Goal: Transaction & Acquisition: Purchase product/service

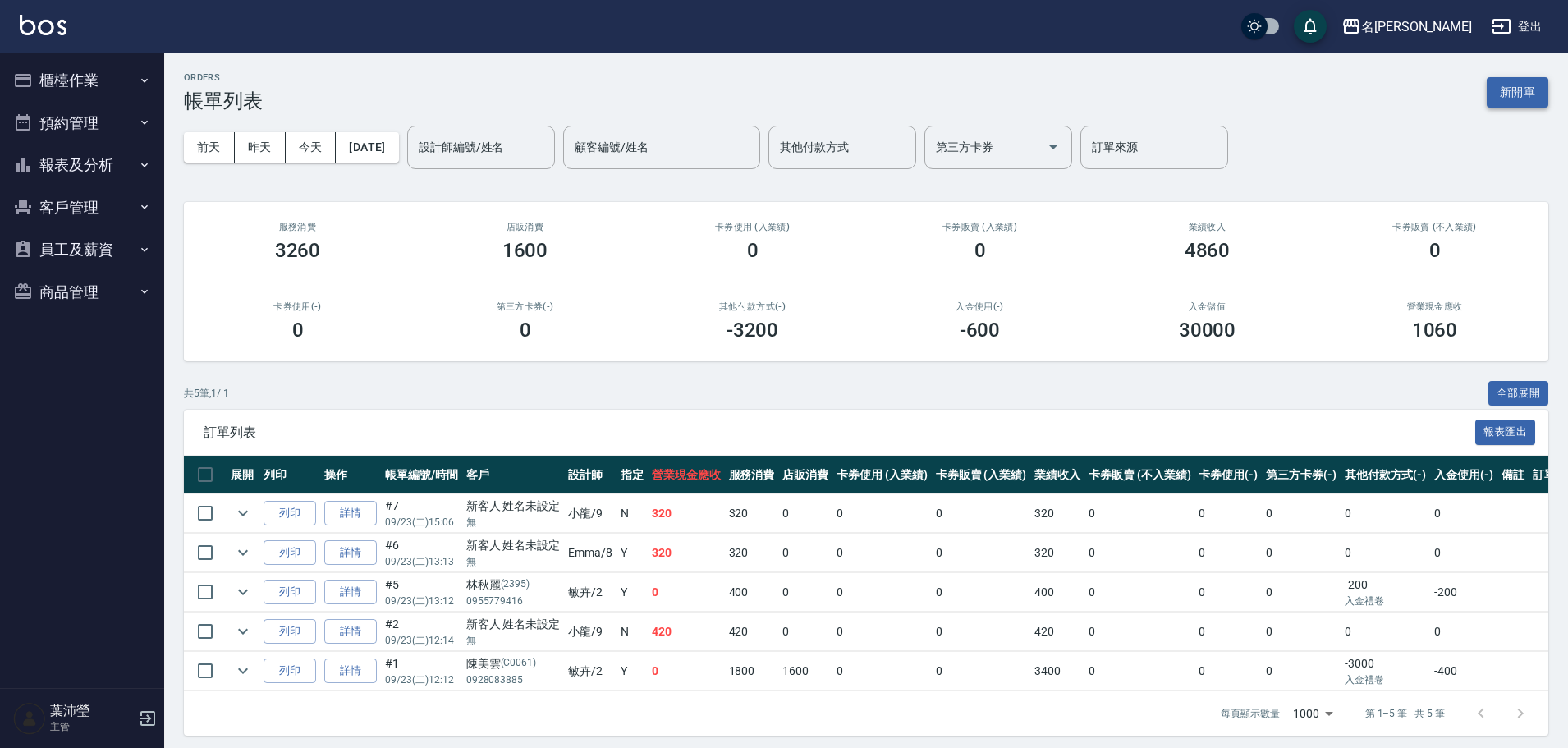
click at [1522, 87] on button "新開單" at bounding box center [1518, 92] width 62 height 30
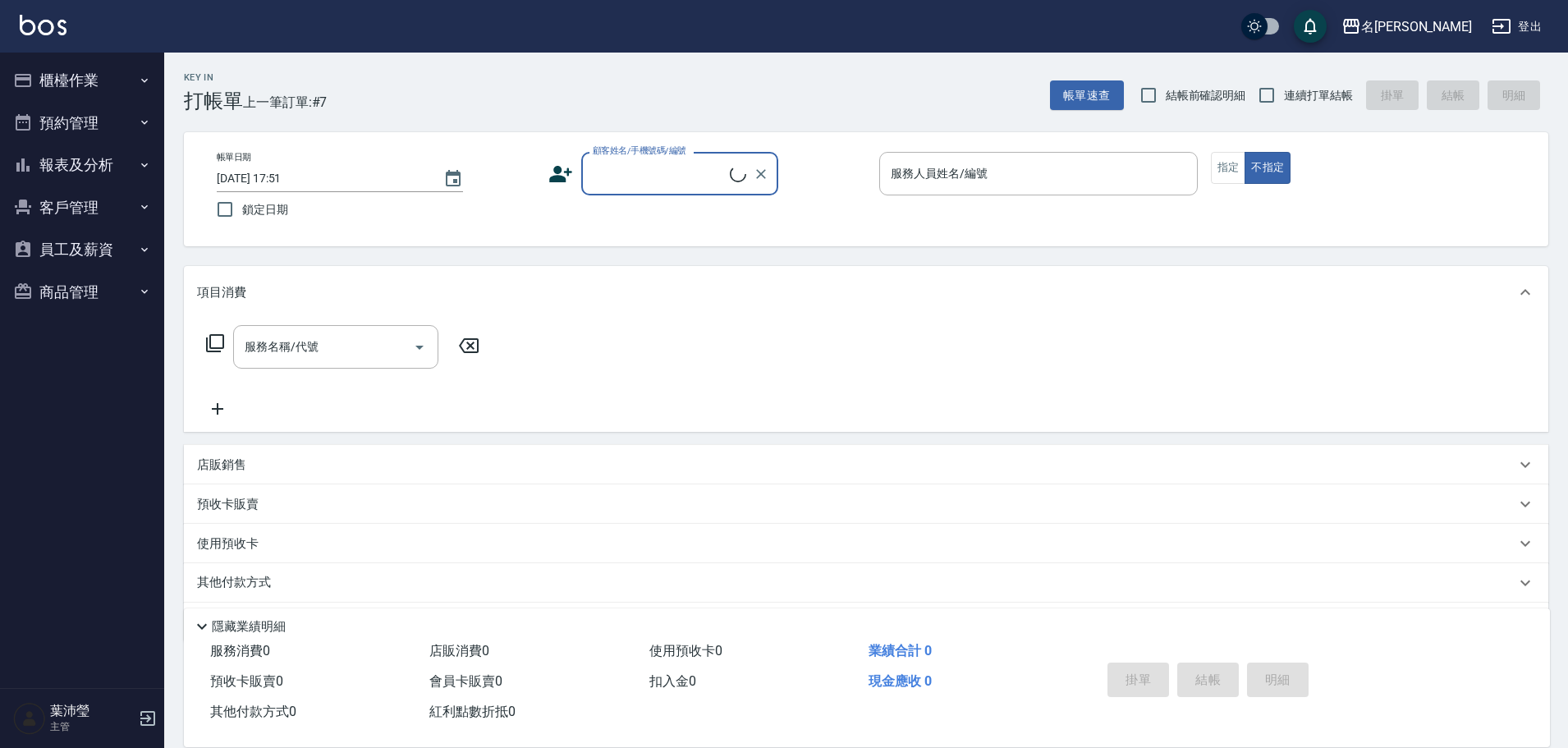
click at [657, 163] on input "顧客姓名/手機號碼/編號" at bounding box center [659, 174] width 141 height 29
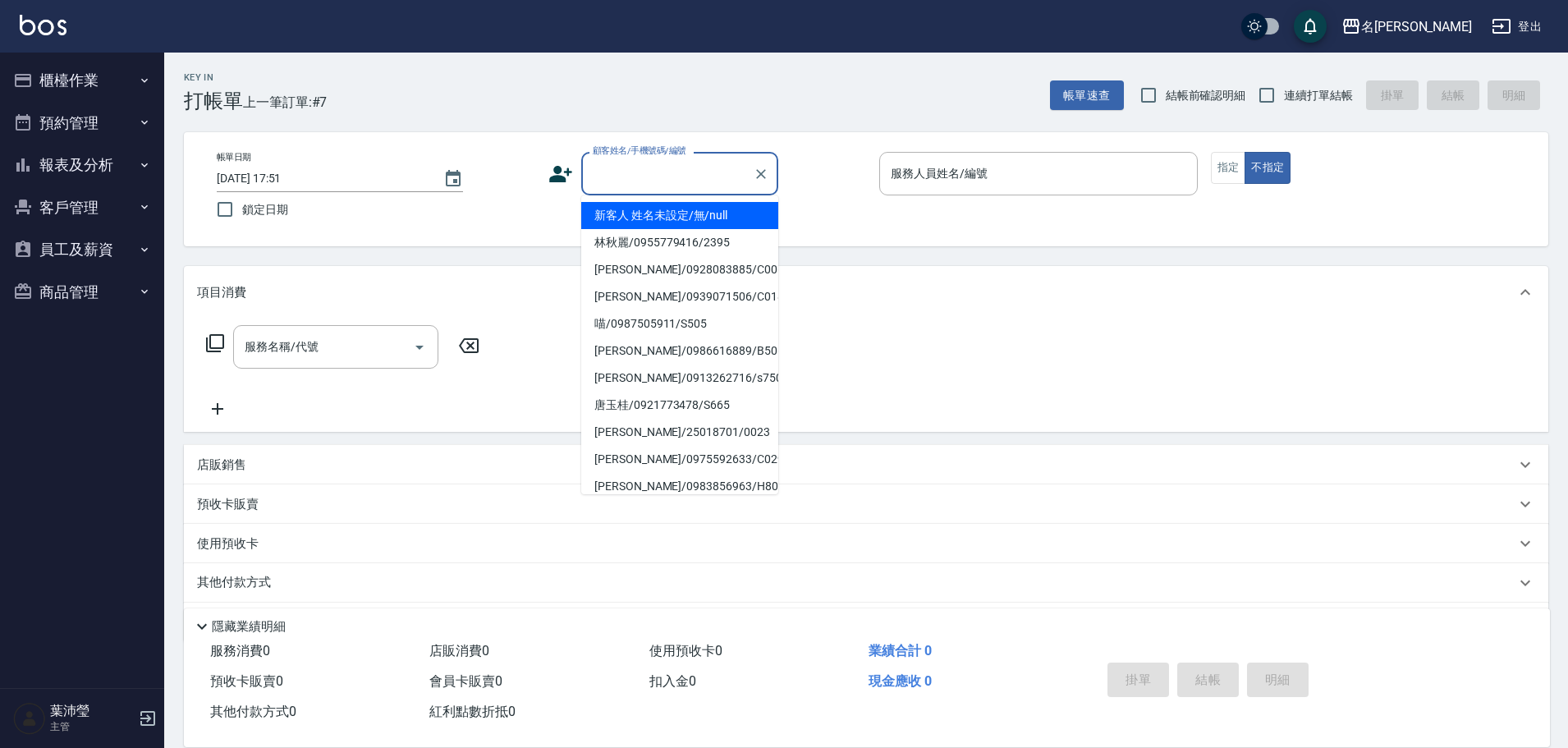
click at [655, 213] on li "新客人 姓名未設定/無/null" at bounding box center [680, 216] width 197 height 27
type input "新客人 姓名未設定/無/null"
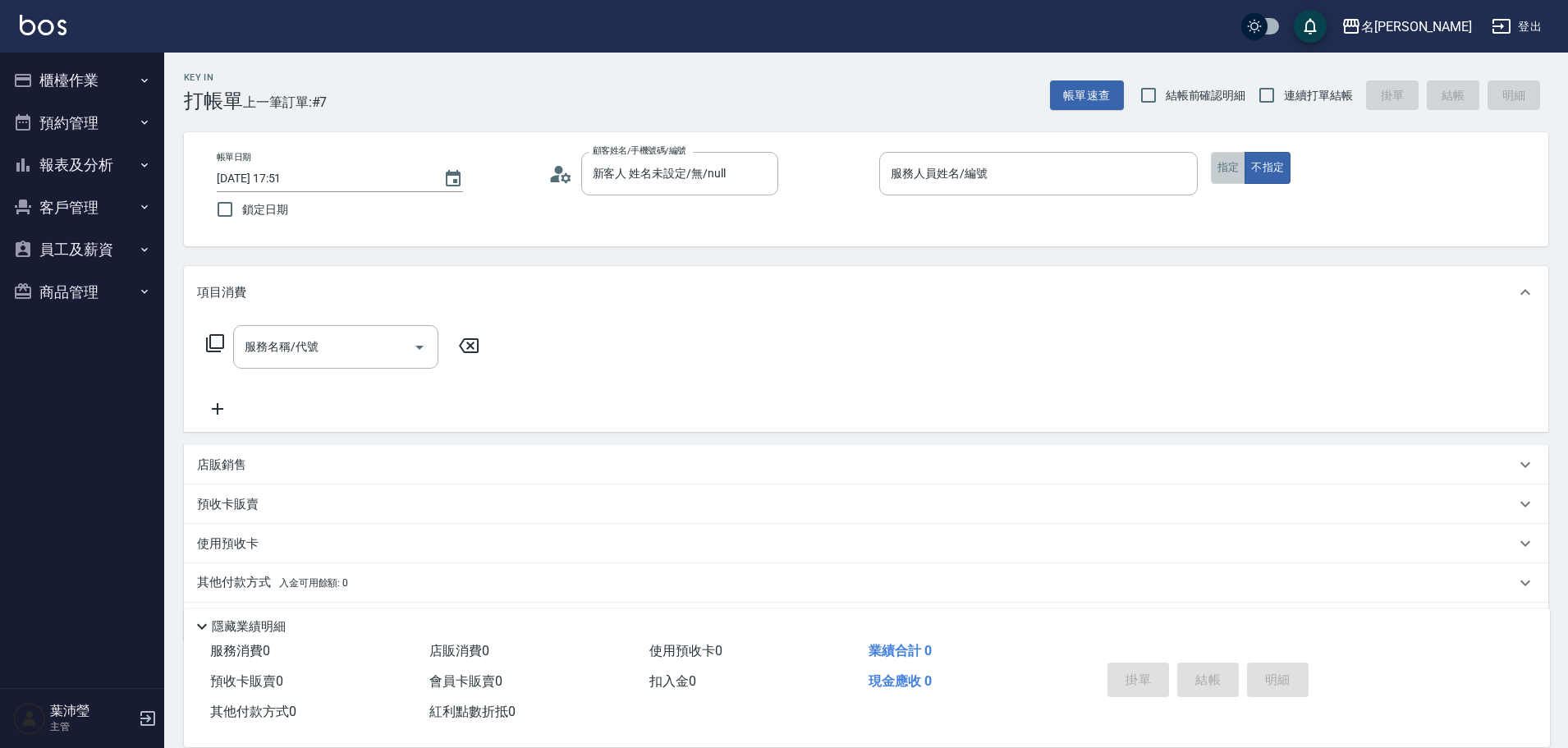
click at [1228, 167] on button "指定" at bounding box center [1228, 168] width 36 height 32
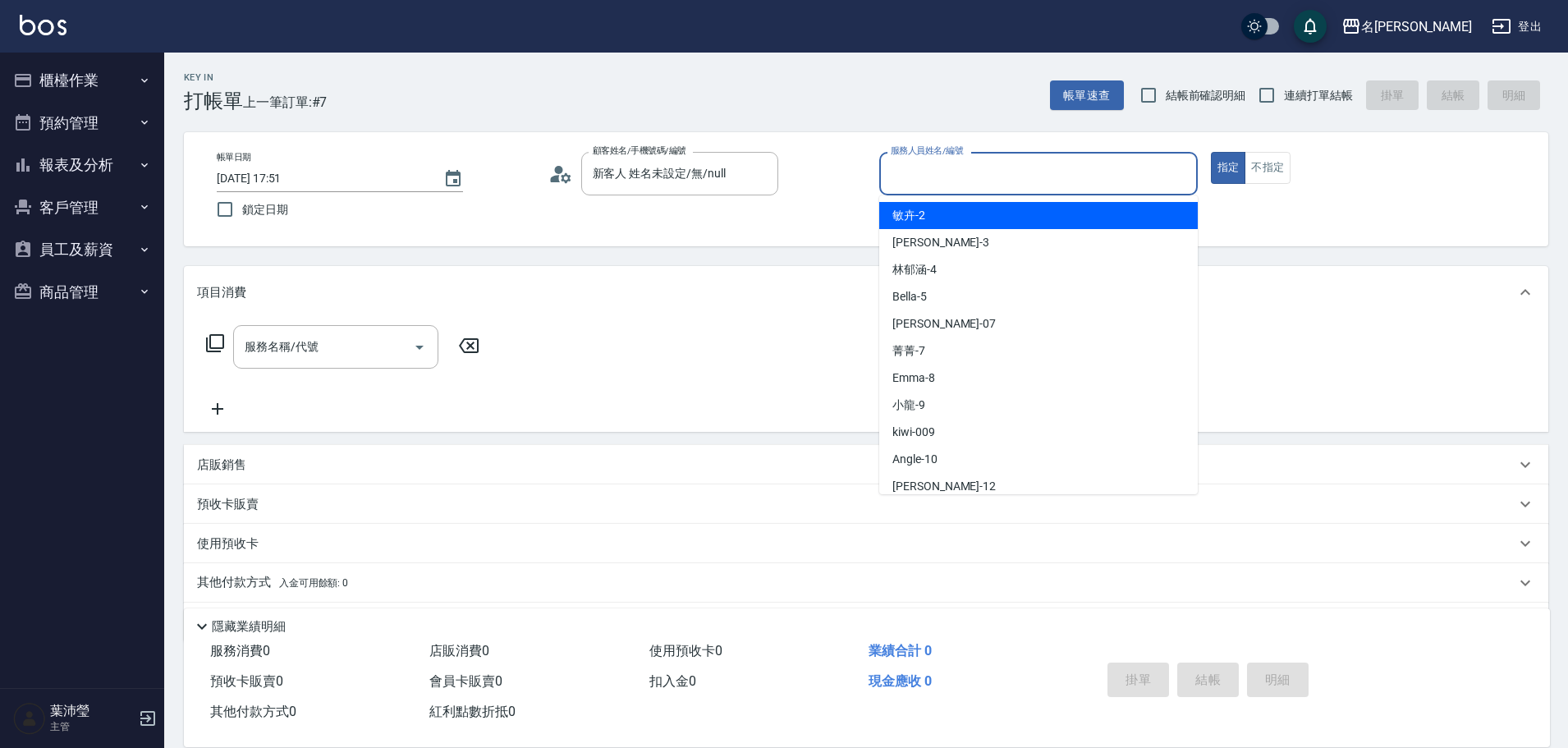
click at [1136, 172] on input "服務人員姓名/編號" at bounding box center [1037, 174] width 304 height 29
type input "9"
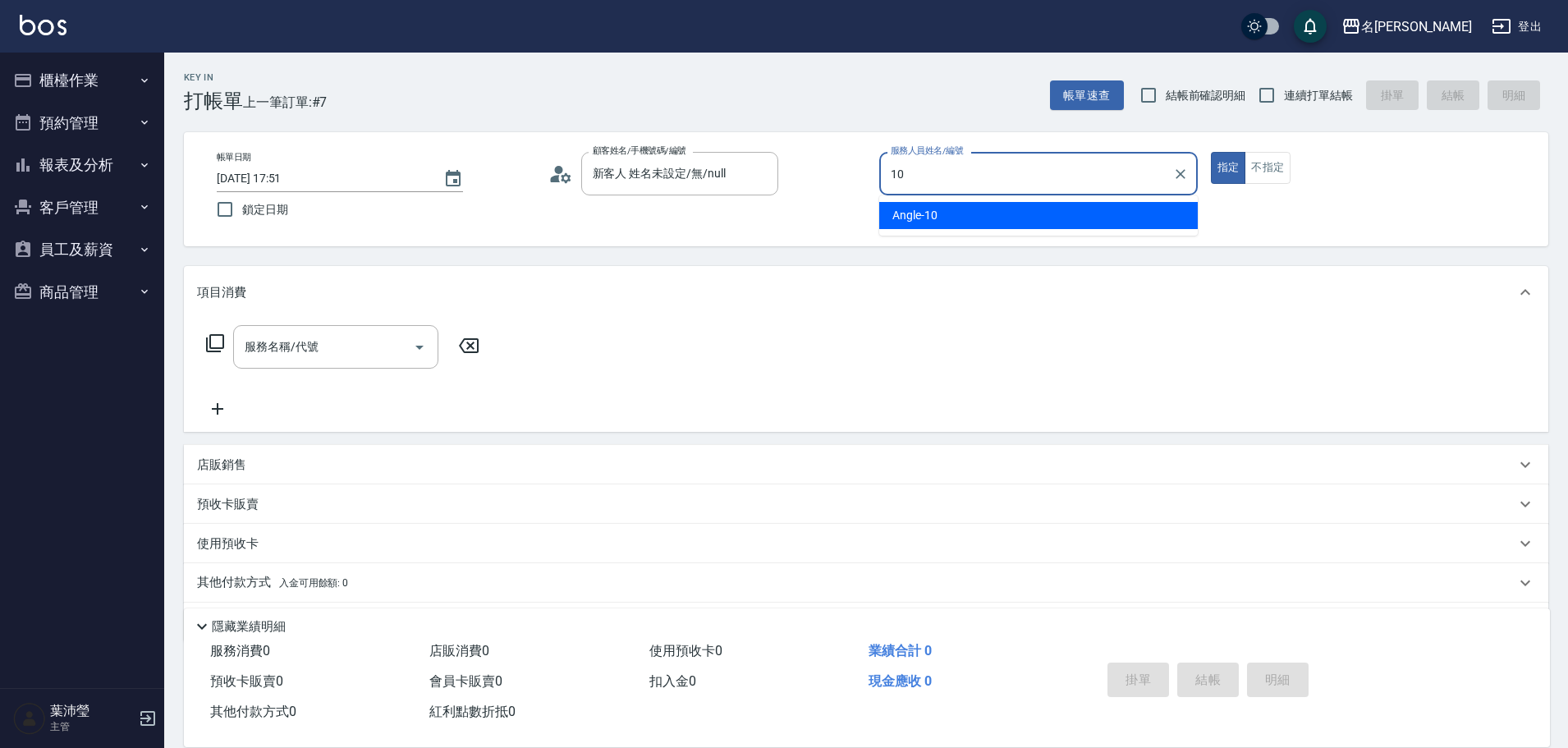
type input "Angle-10"
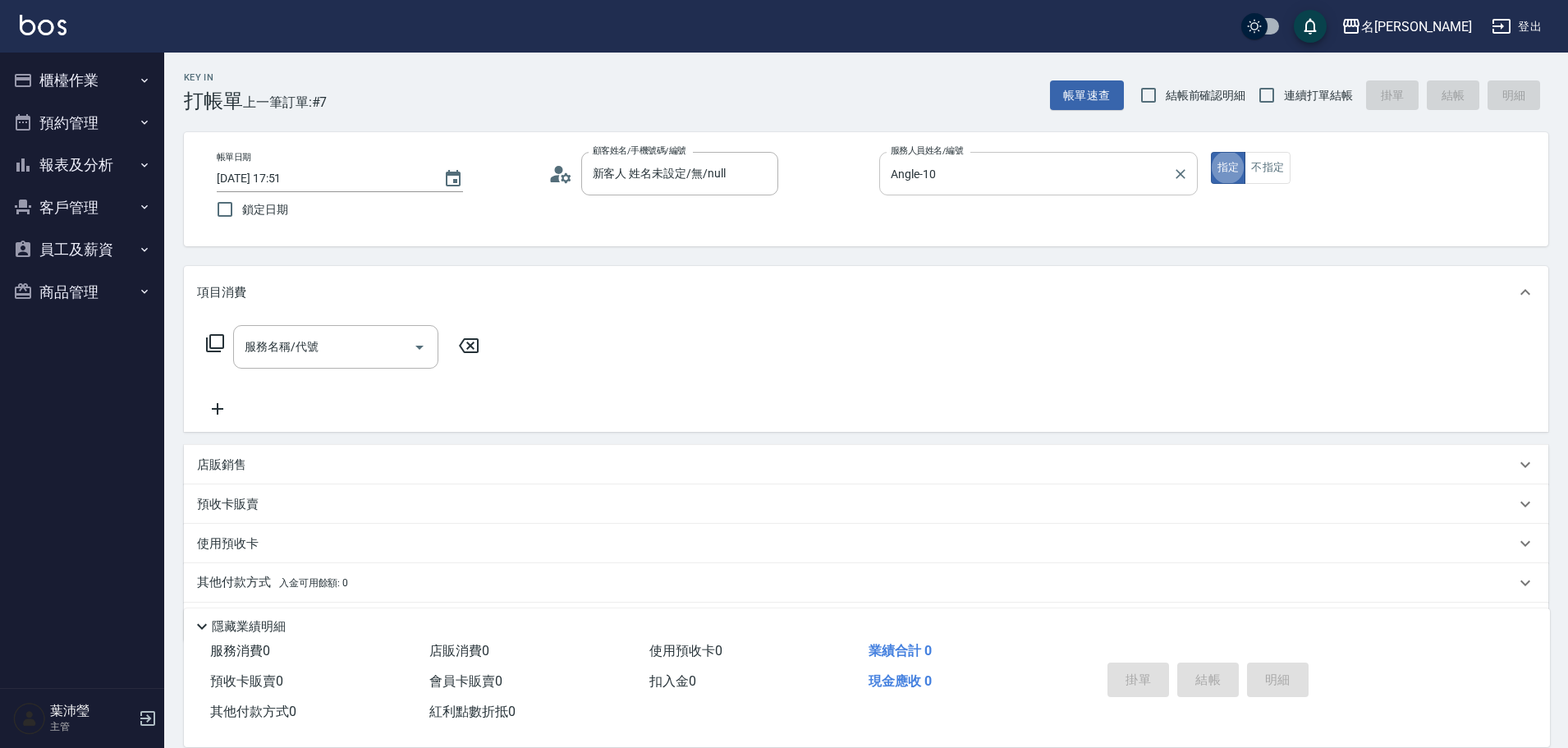
type button "true"
click at [211, 338] on icon at bounding box center [215, 343] width 18 height 18
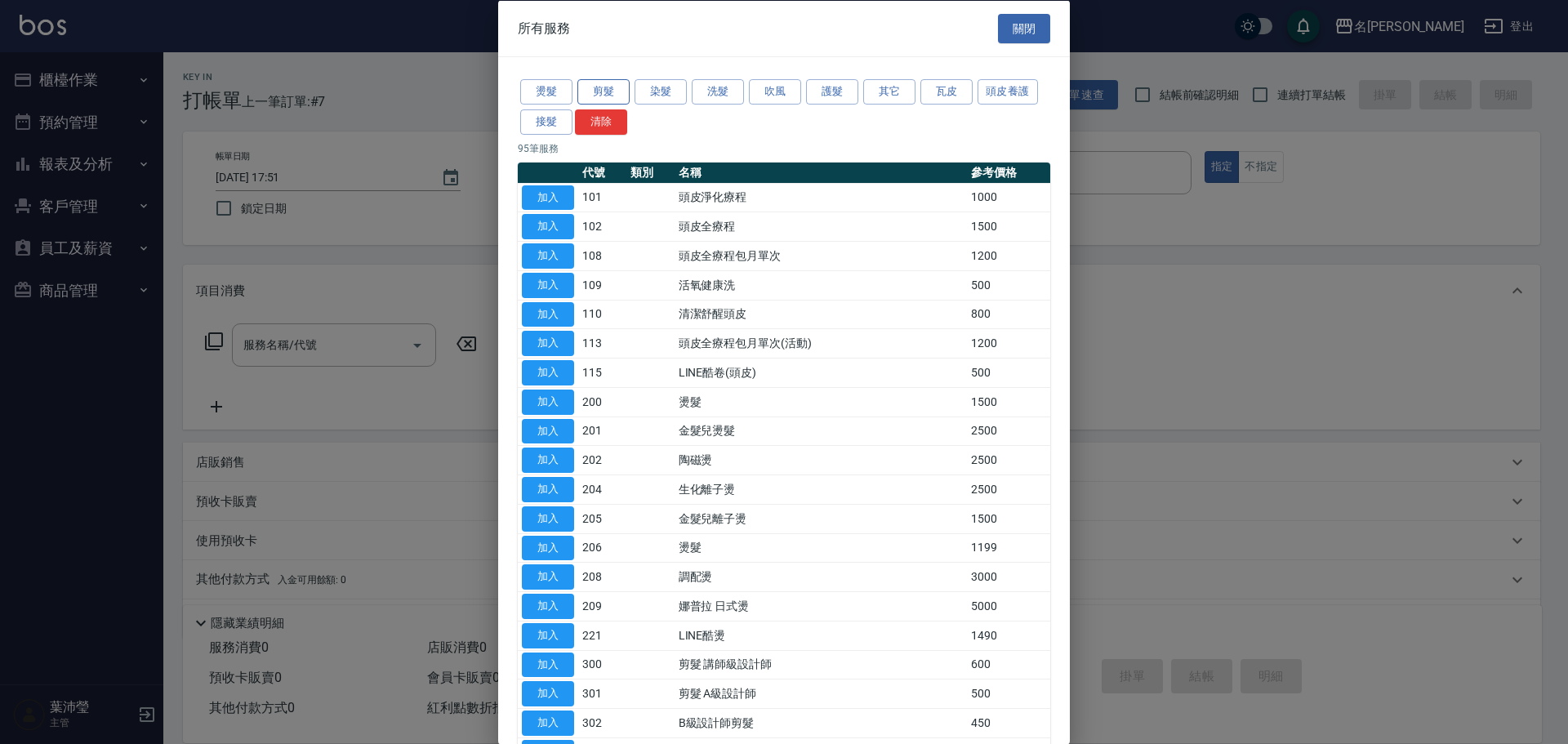
click at [589, 79] on button "剪髮" at bounding box center [604, 92] width 53 height 25
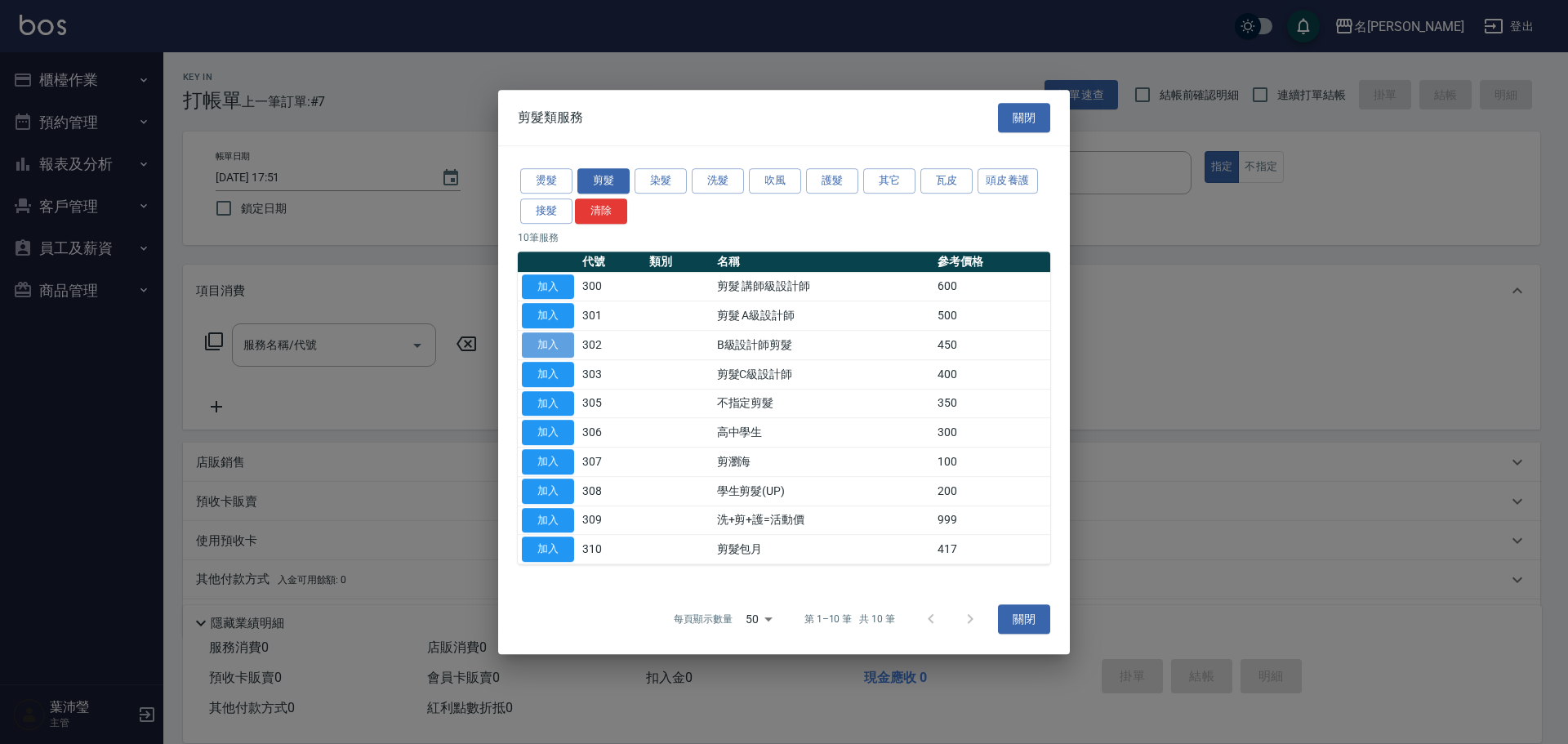
click at [567, 344] on button "加入" at bounding box center [548, 345] width 53 height 25
type input "B級設計師剪髮(302)"
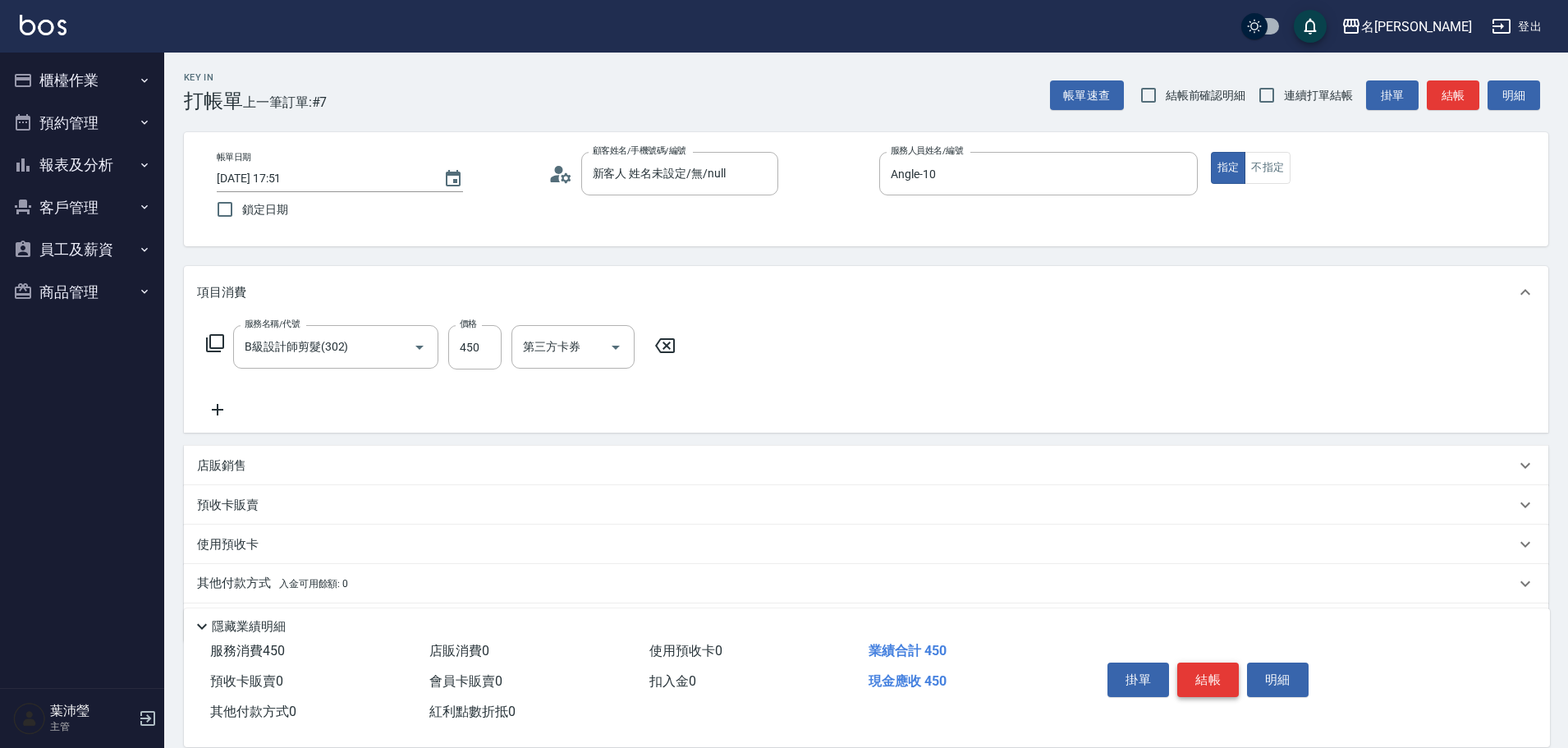
click at [1206, 668] on button "結帳" at bounding box center [1208, 680] width 62 height 35
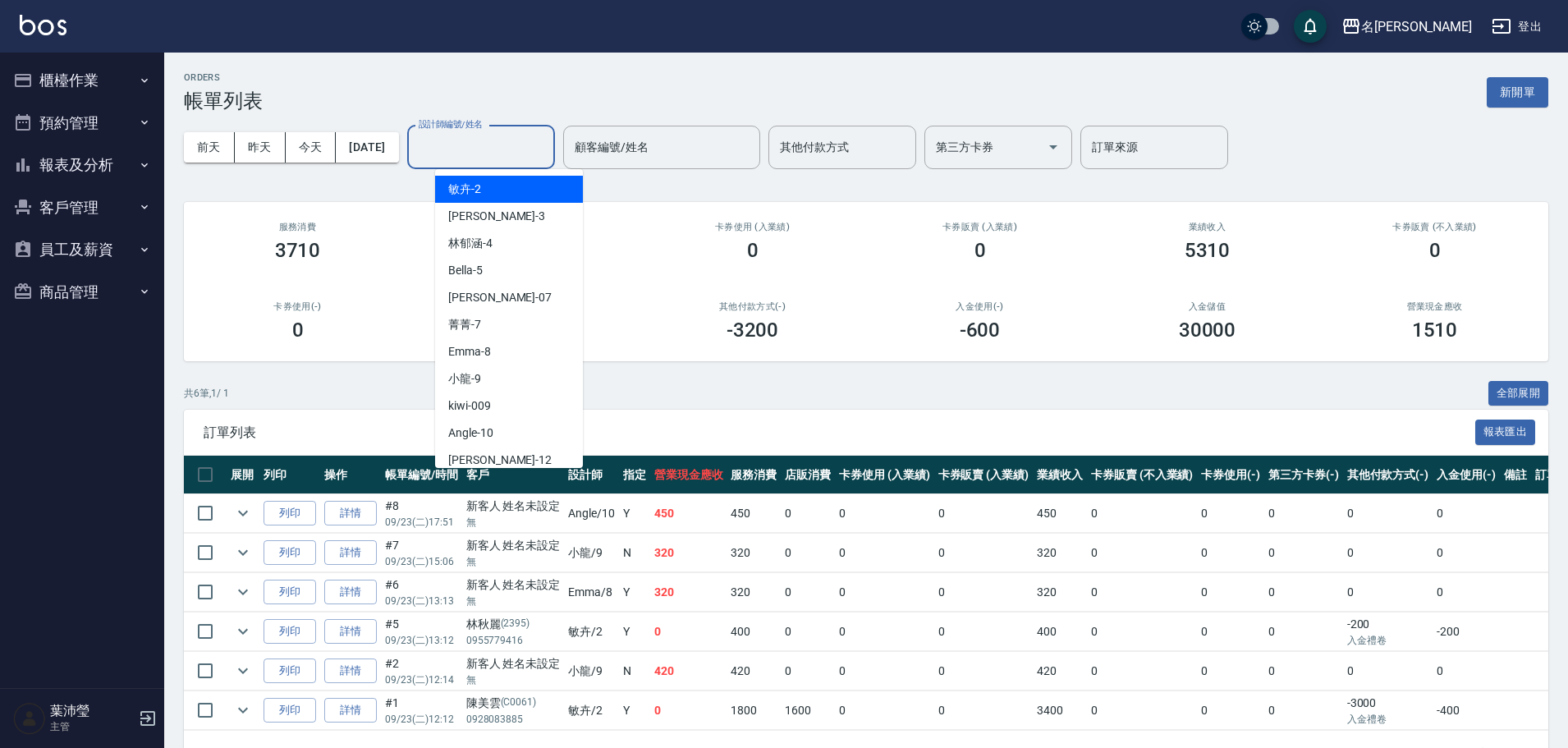
click at [515, 155] on input "設計師編號/姓名" at bounding box center [481, 148] width 133 height 29
click at [513, 426] on div "Angle -10" at bounding box center [509, 433] width 148 height 27
type input "Angle-10"
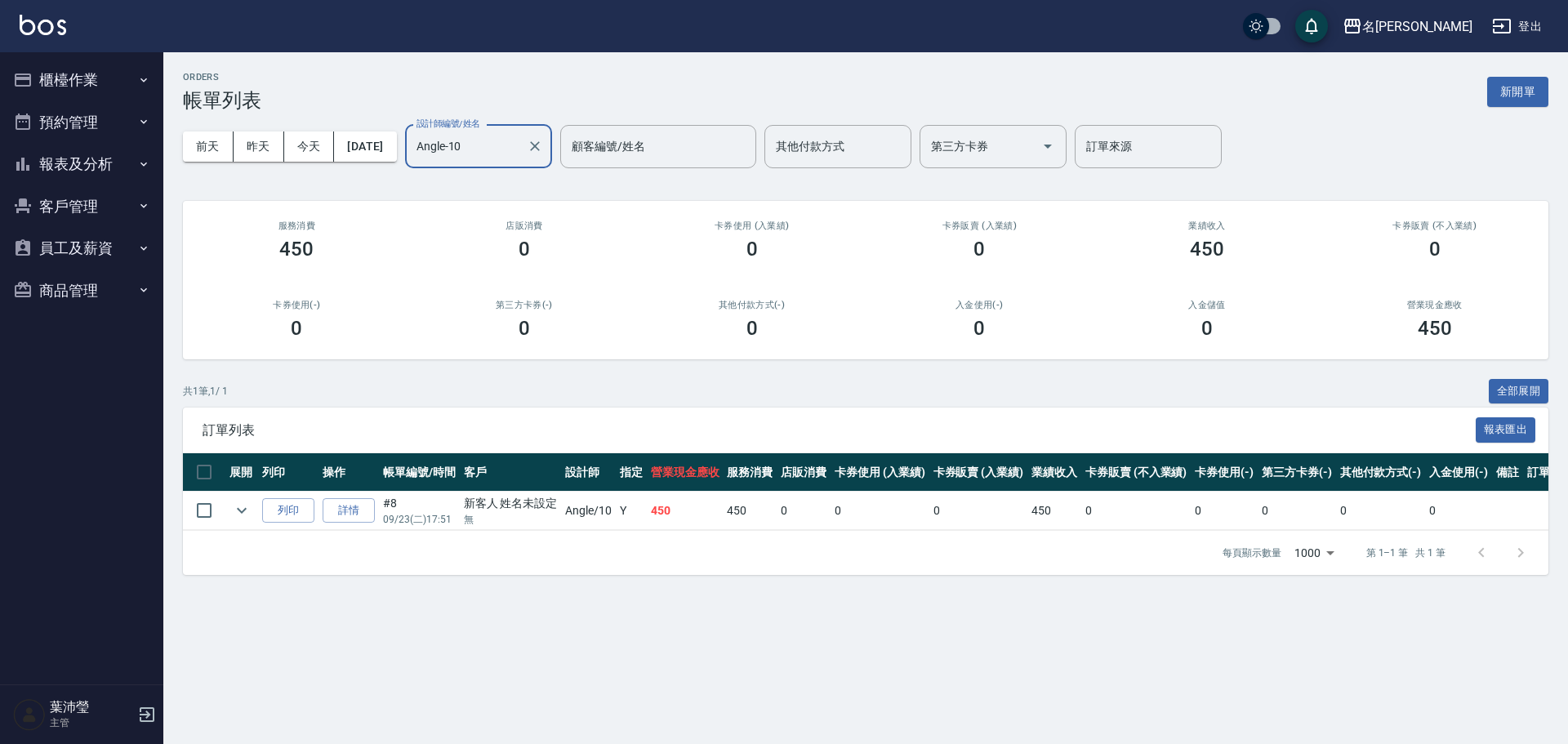
click at [78, 81] on button "櫃檯作業" at bounding box center [82, 80] width 151 height 43
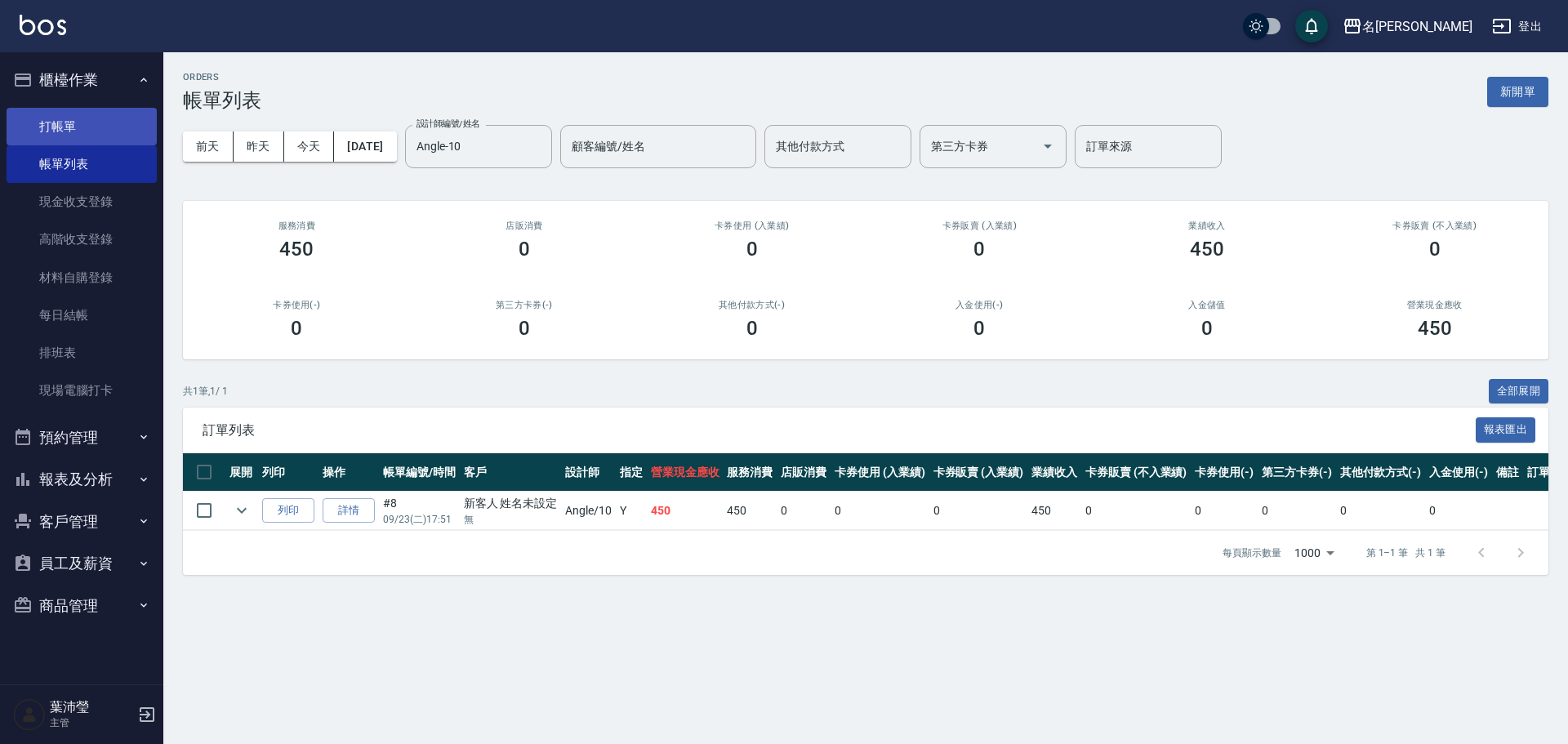
click at [111, 127] on link "打帳單" at bounding box center [82, 126] width 151 height 37
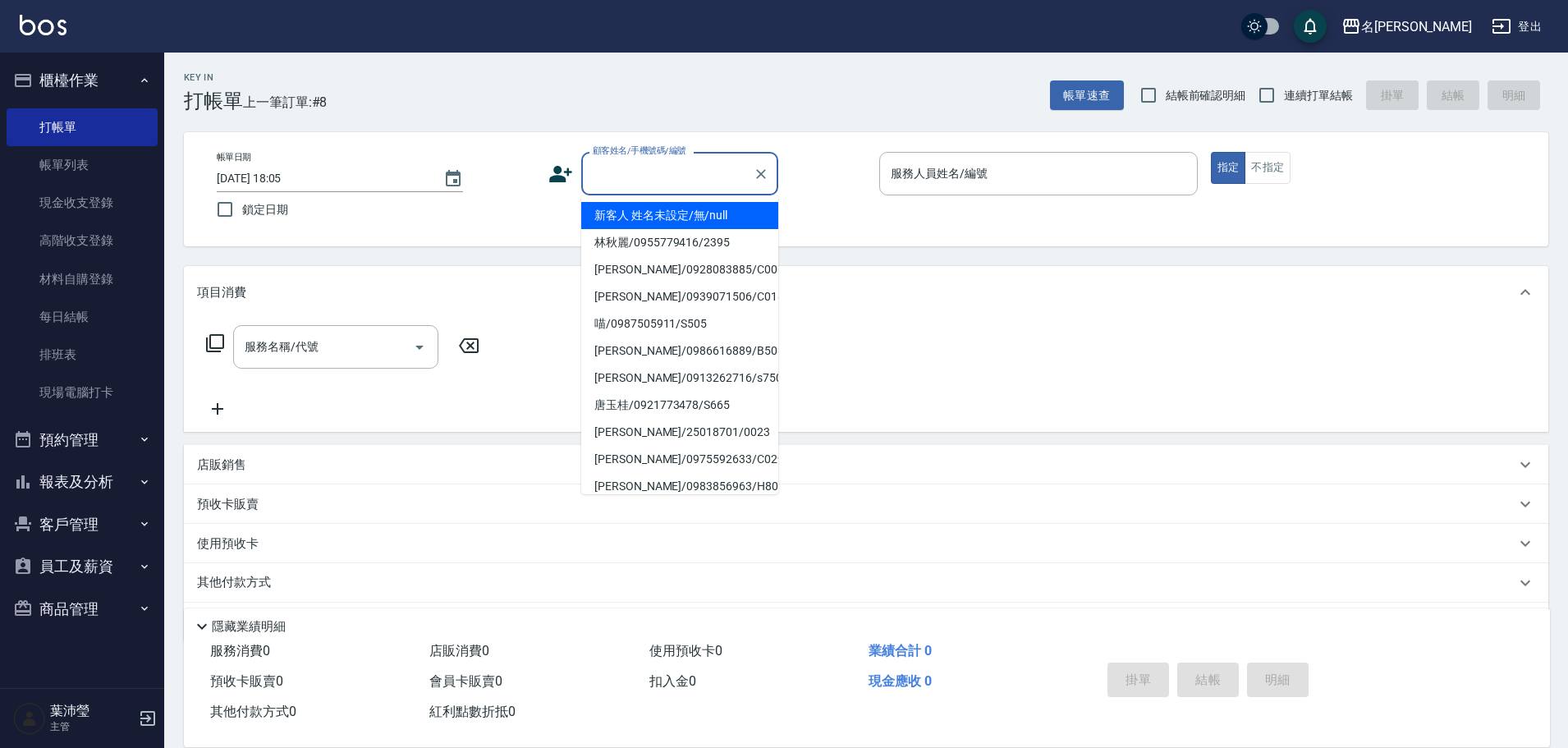
click at [686, 176] on input "顧客姓名/手機號碼/編號" at bounding box center [667, 174] width 158 height 29
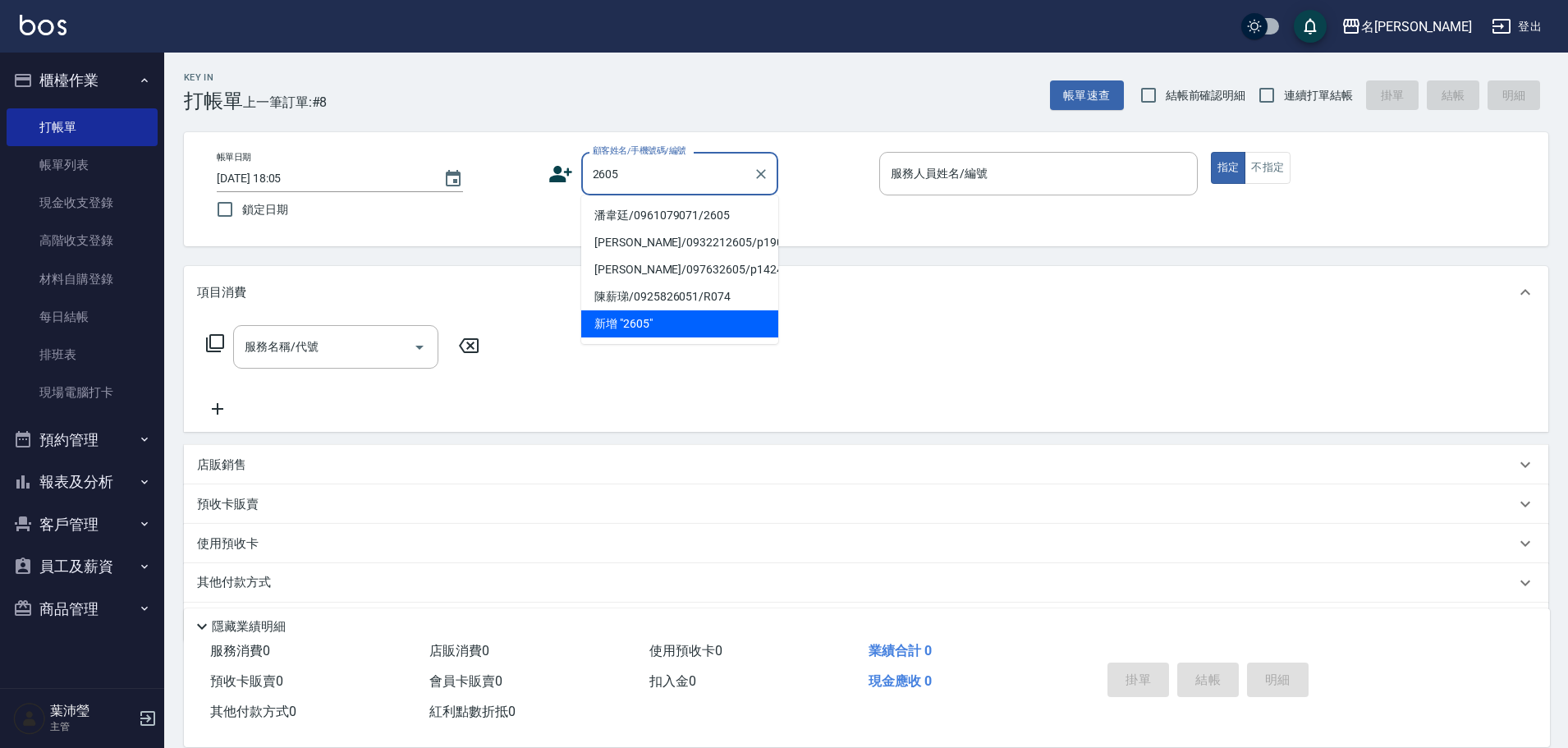
click at [714, 218] on li "潘韋廷/0961079071/2605" at bounding box center [680, 216] width 197 height 27
type input "潘韋廷/0961079071/2605"
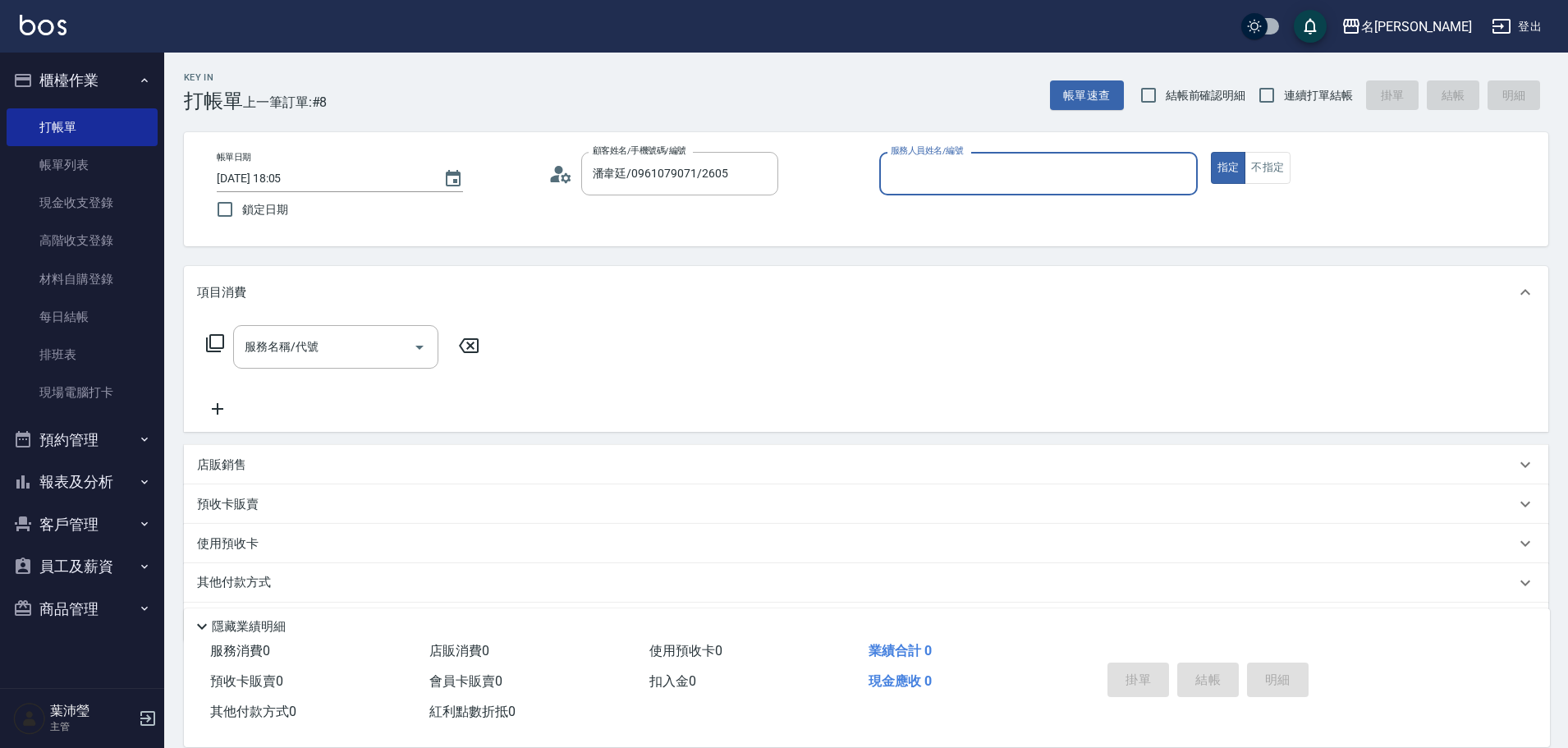
type input "敏卉-2"
click at [218, 342] on icon at bounding box center [215, 344] width 20 height 20
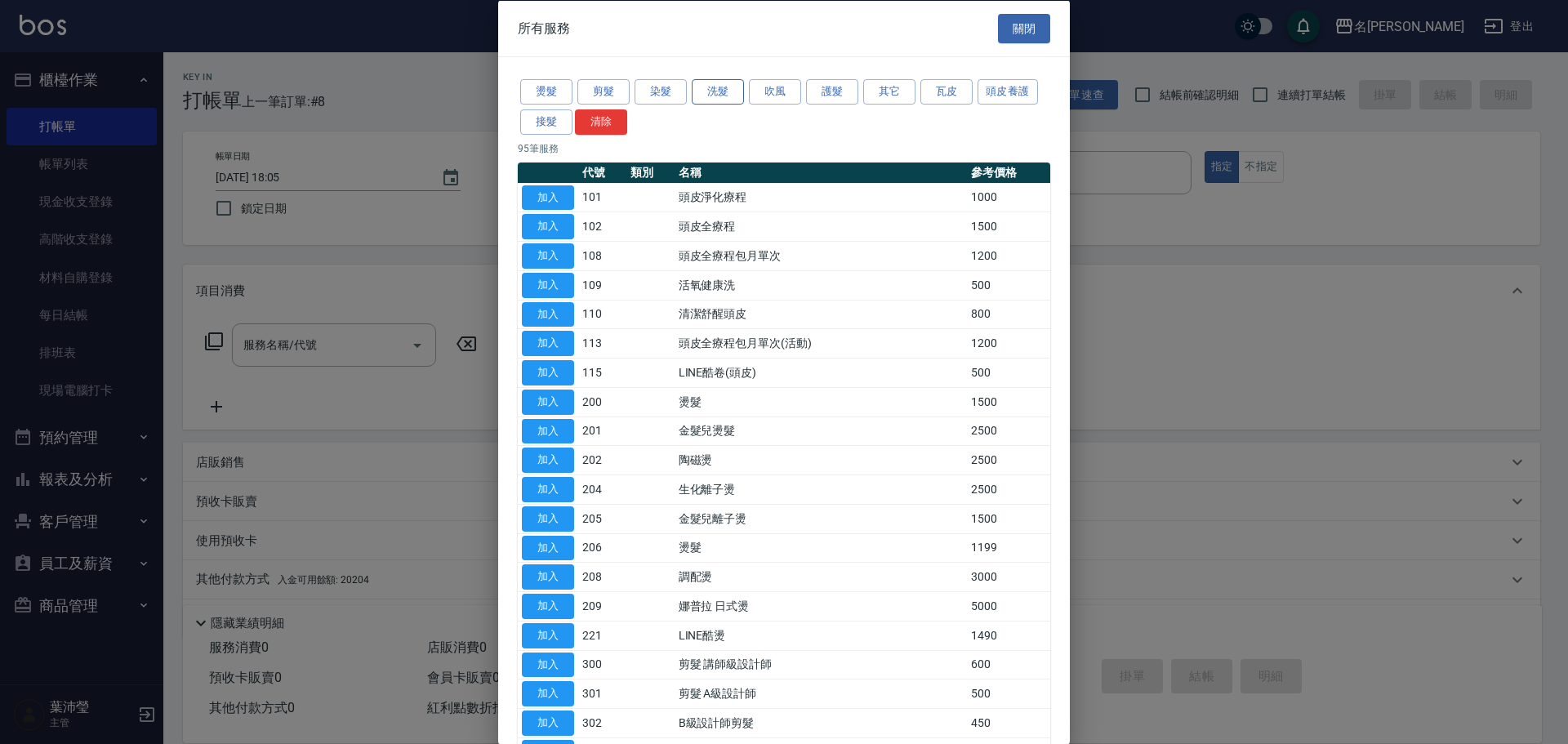
click at [710, 85] on button "洗髮" at bounding box center [718, 92] width 53 height 25
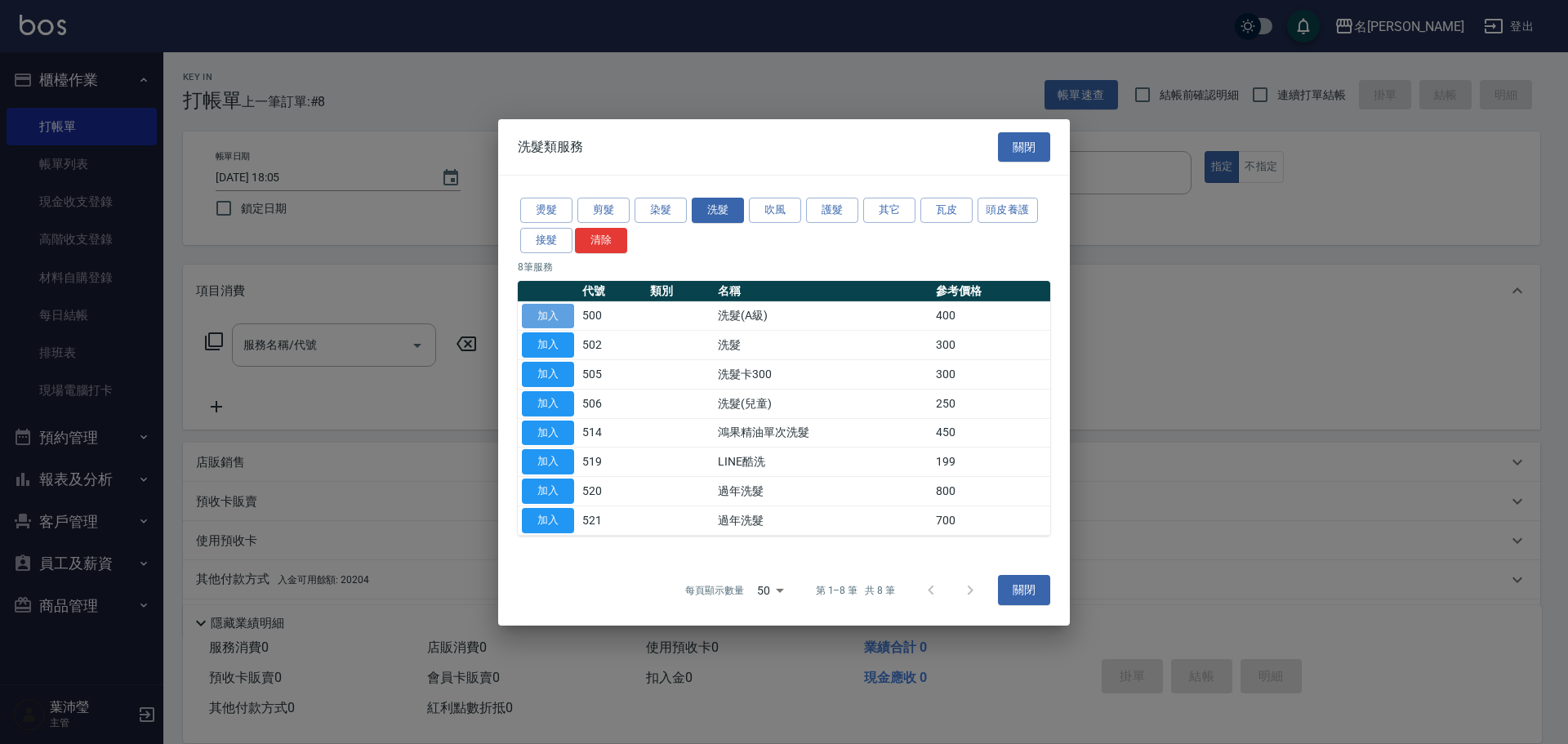
click at [560, 313] on button "加入" at bounding box center [548, 316] width 53 height 25
type input "洗髮(A級)(500)"
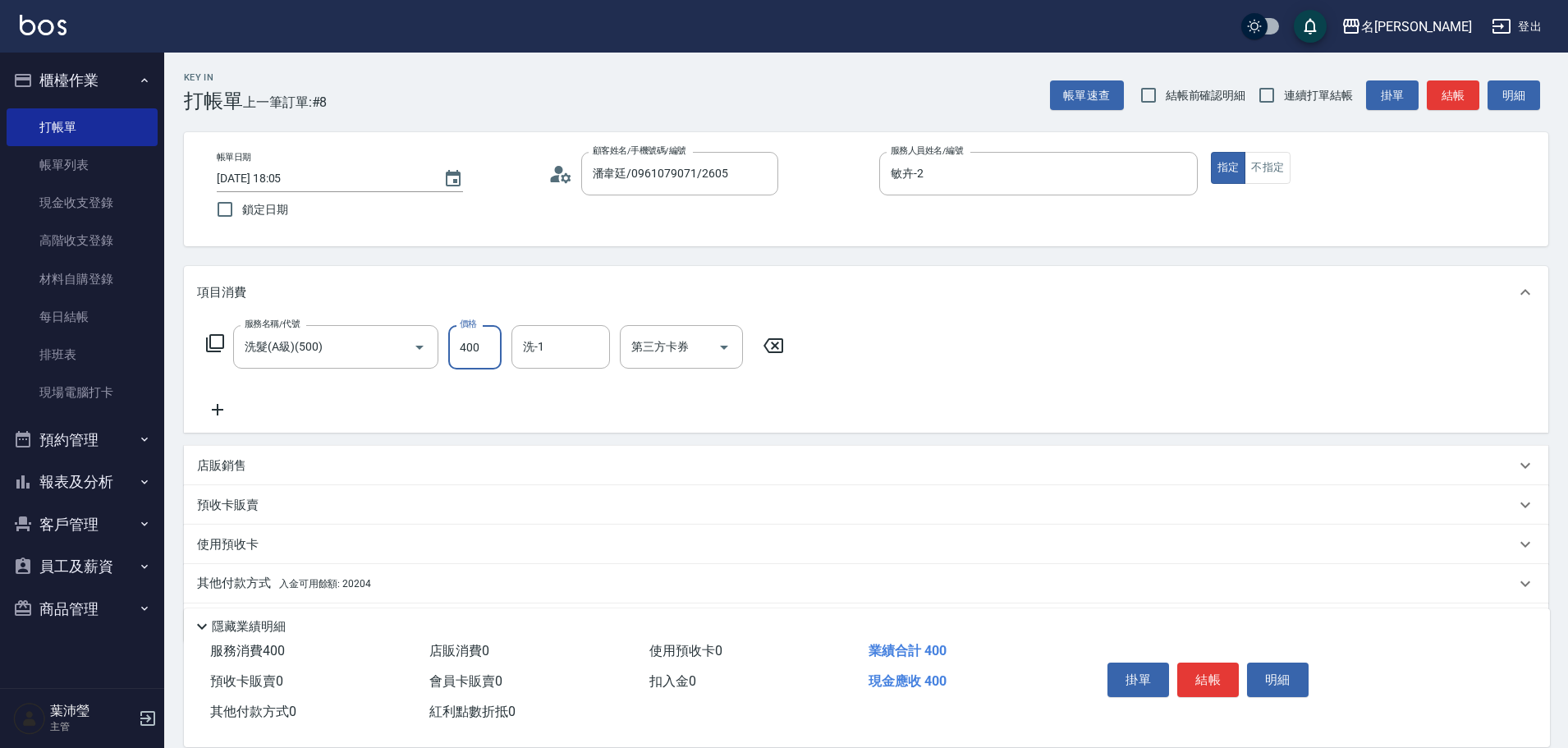
click at [483, 347] on input "400" at bounding box center [475, 348] width 54 height 45
type input "450"
click at [233, 577] on p "其他付款方式 入金可用餘額: 20204" at bounding box center [284, 584] width 174 height 18
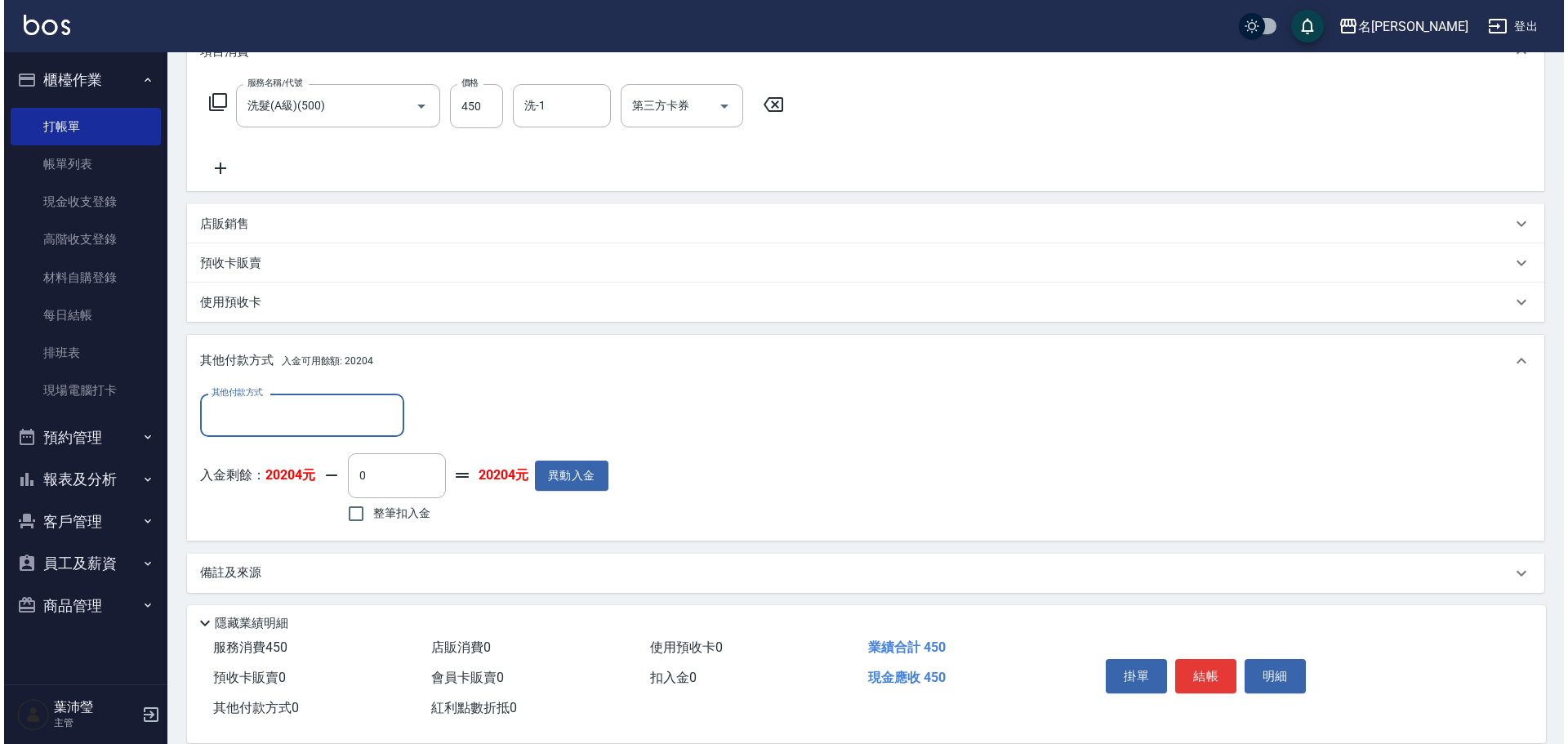
scroll to position [245, 0]
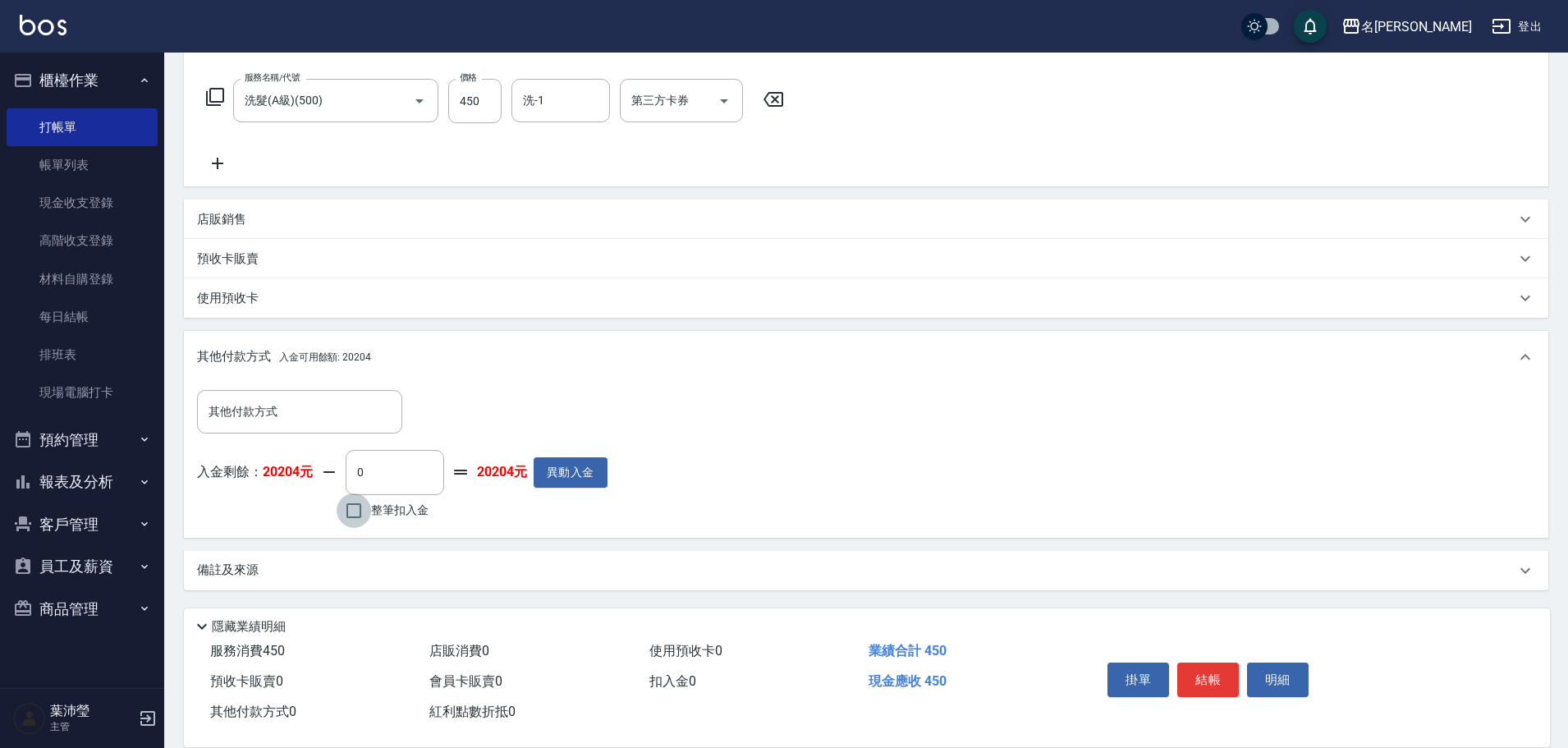
click at [354, 513] on input "整筆扣入金" at bounding box center [354, 511] width 35 height 35
checkbox input "true"
type input "450"
drag, startPoint x: 1272, startPoint y: 664, endPoint x: 1259, endPoint y: 654, distance: 16.4
click at [1272, 664] on button "明細" at bounding box center [1278, 680] width 62 height 35
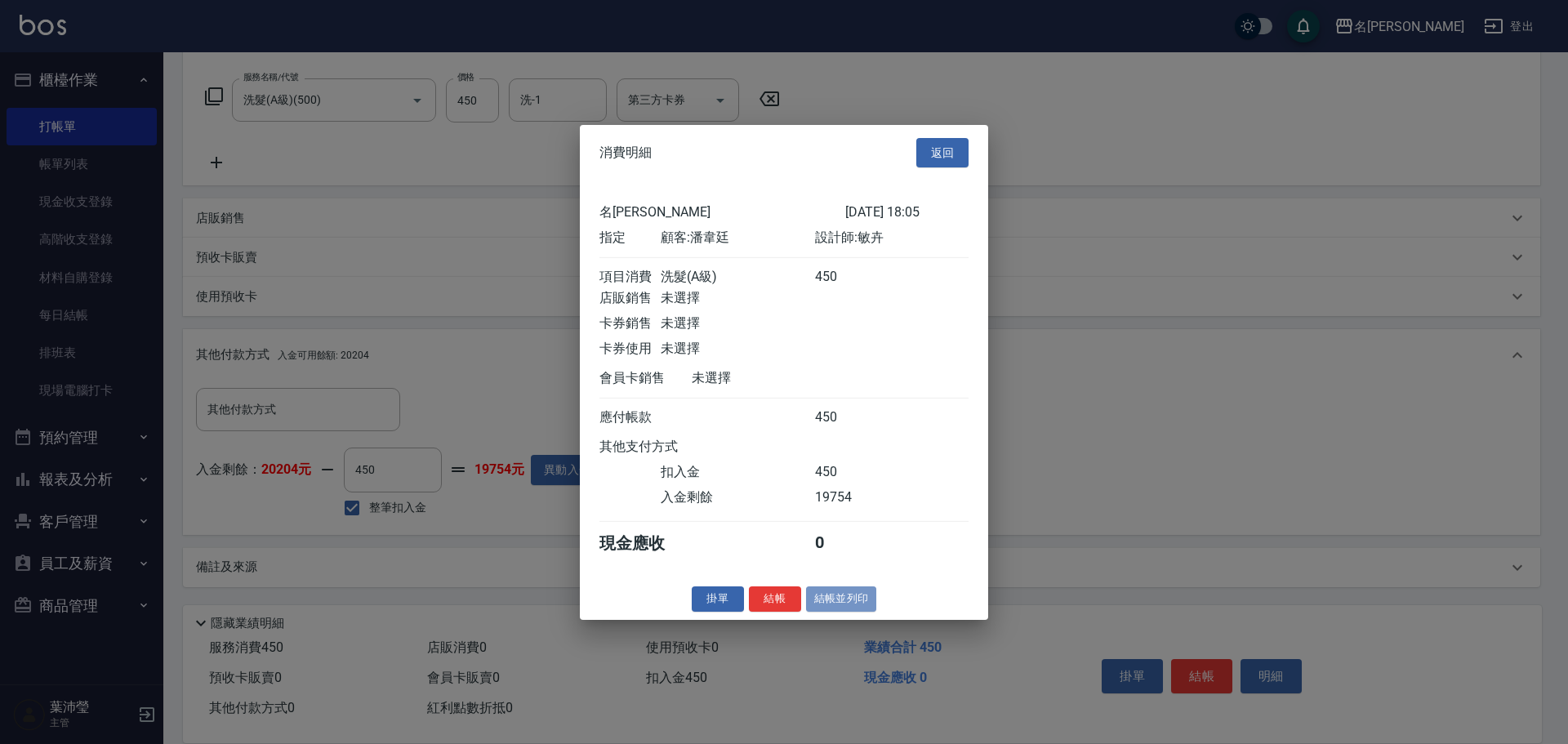
click at [851, 610] on button "結帳並列印" at bounding box center [842, 600] width 71 height 25
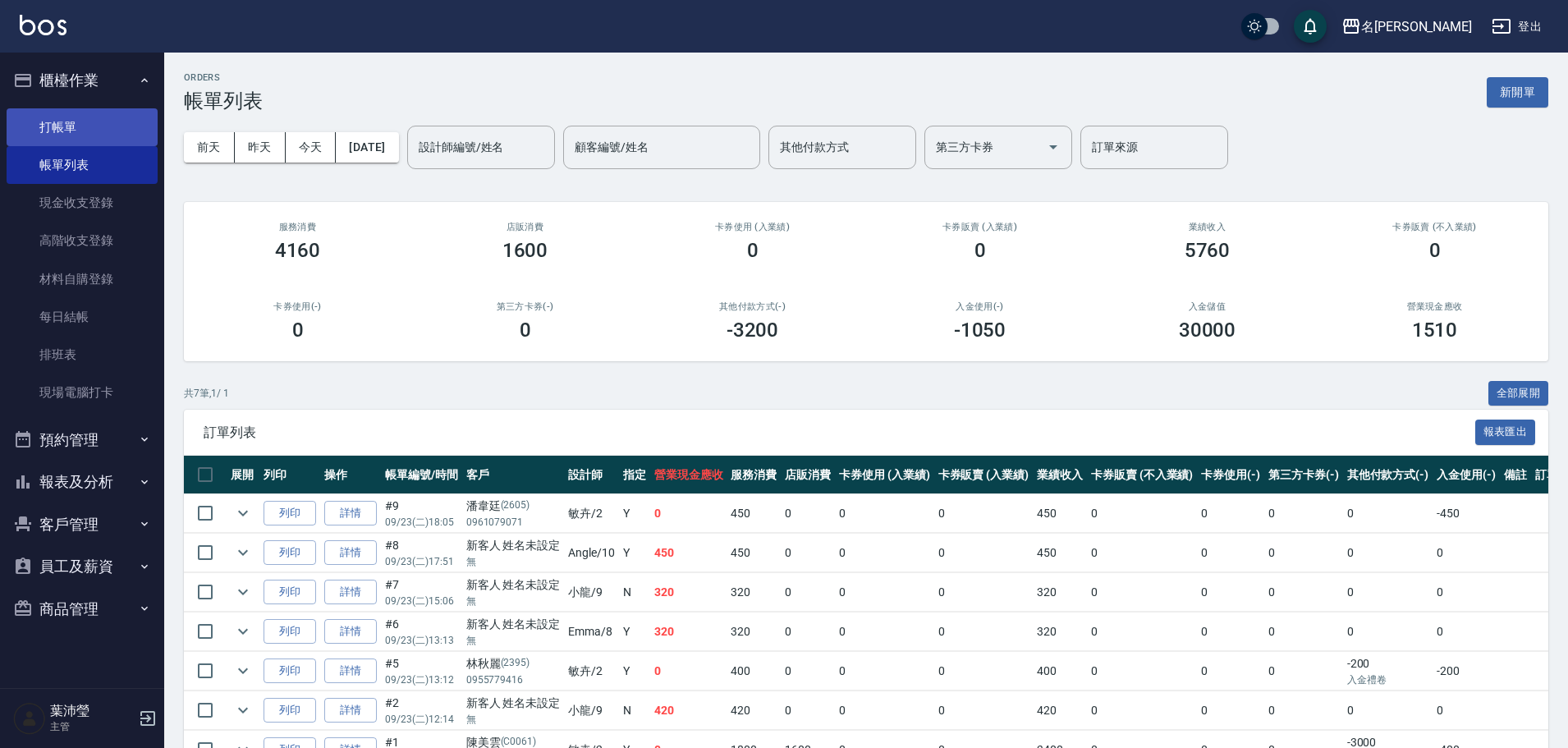
click at [117, 125] on link "打帳單" at bounding box center [82, 127] width 151 height 37
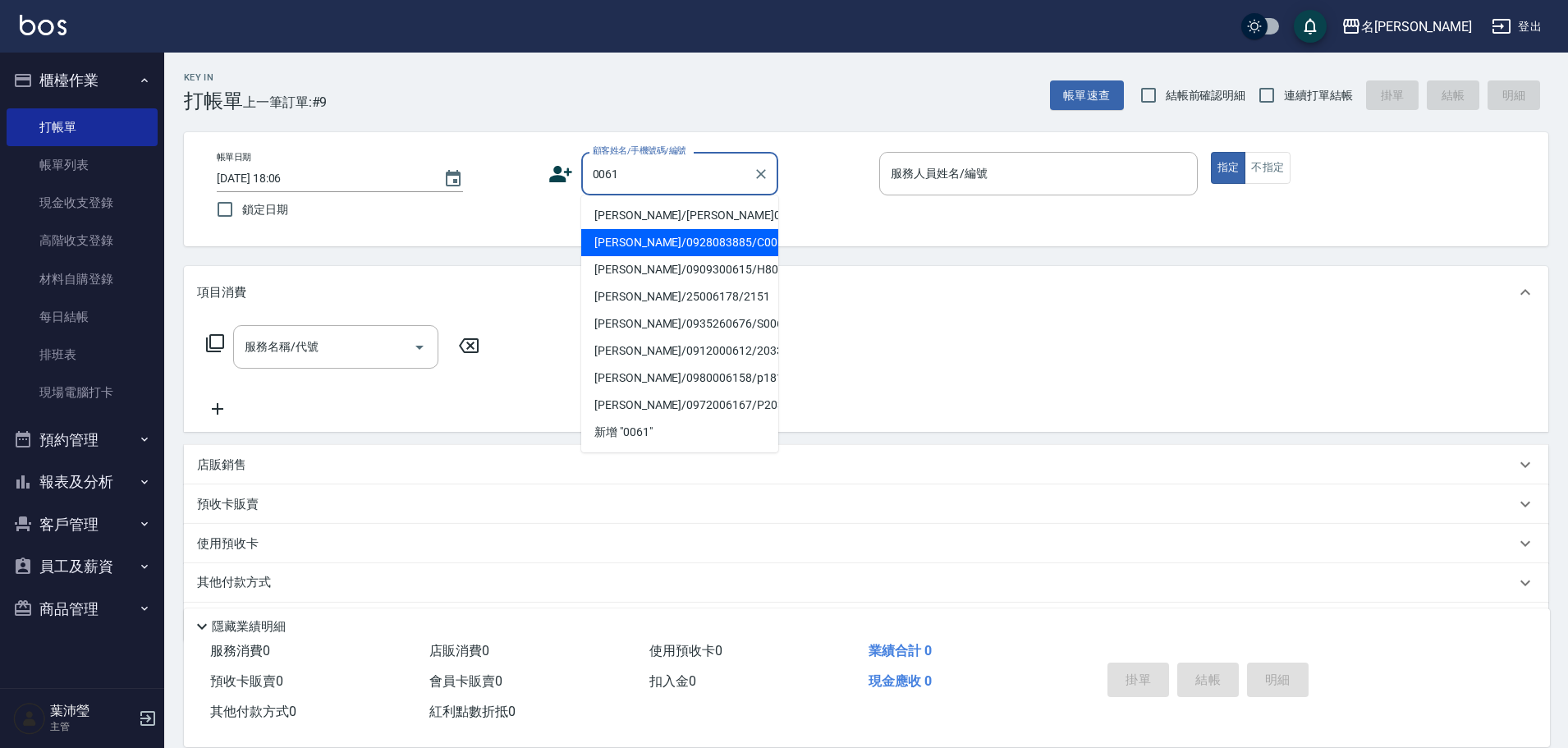
click at [681, 242] on li "[PERSON_NAME]/0928083885/C0061" at bounding box center [680, 243] width 197 height 27
type input "[PERSON_NAME]/0928083885/C0061"
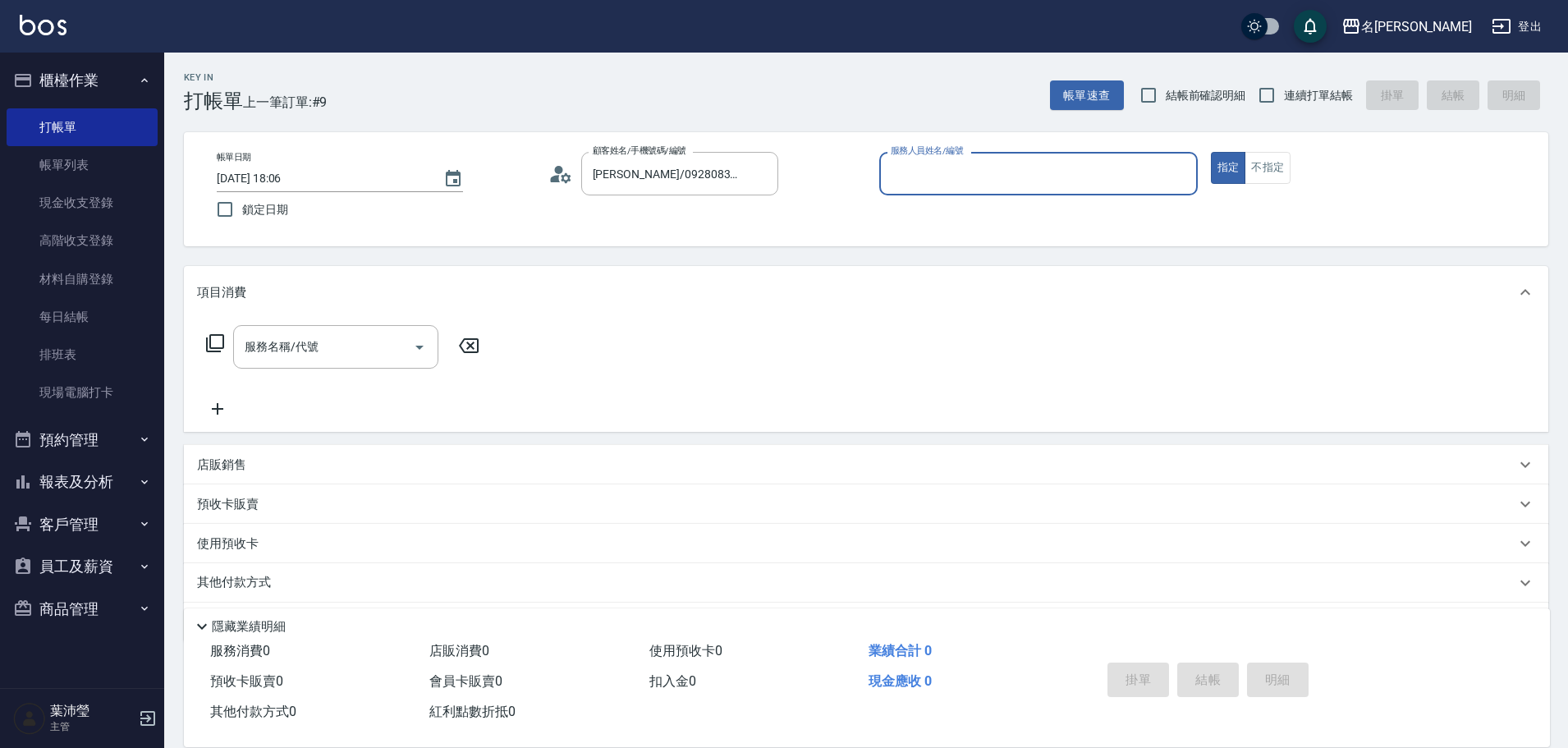
type input "敏卉-2"
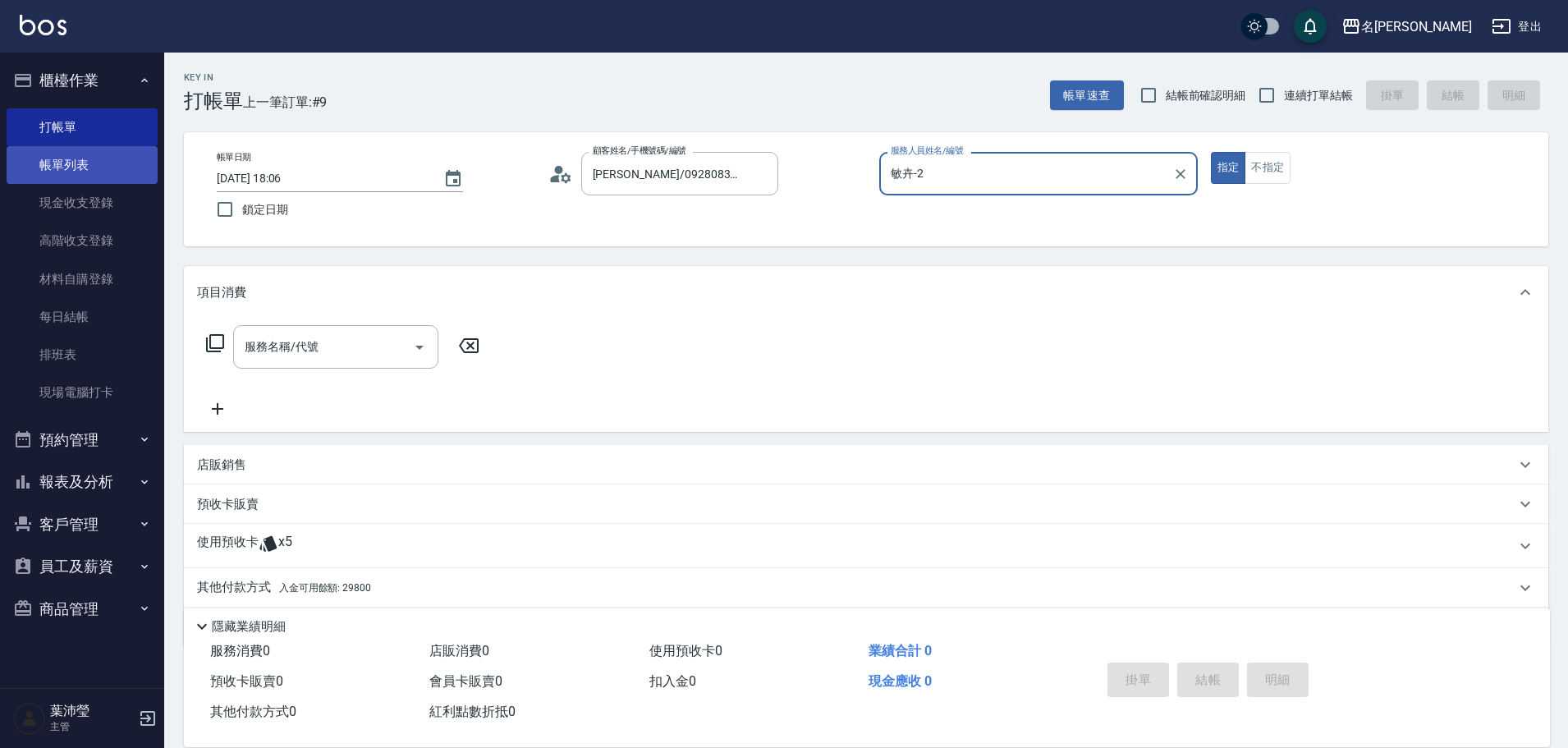
click at [117, 168] on link "帳單列表" at bounding box center [82, 164] width 151 height 37
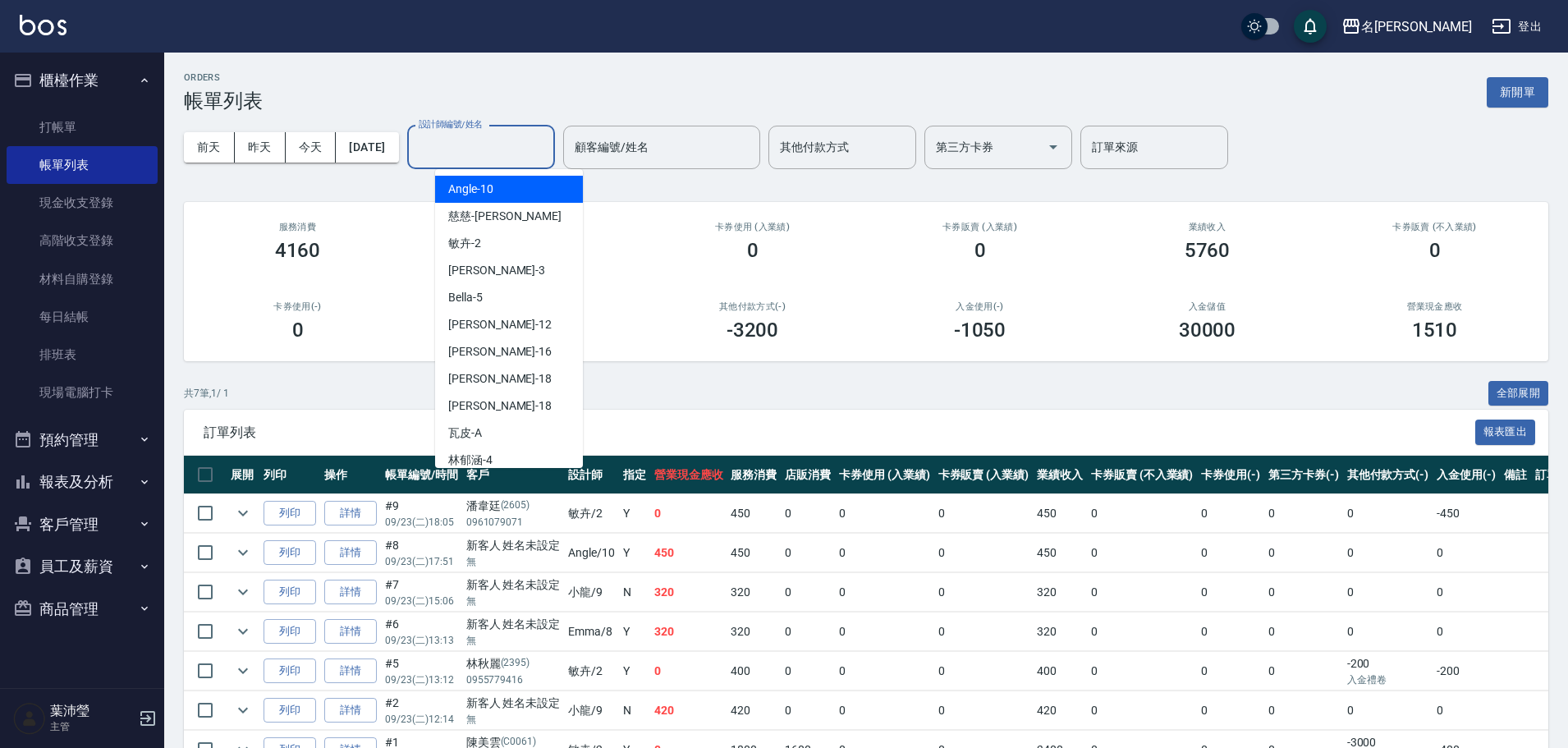
click at [507, 153] on input "設計師編號/姓名" at bounding box center [481, 148] width 133 height 29
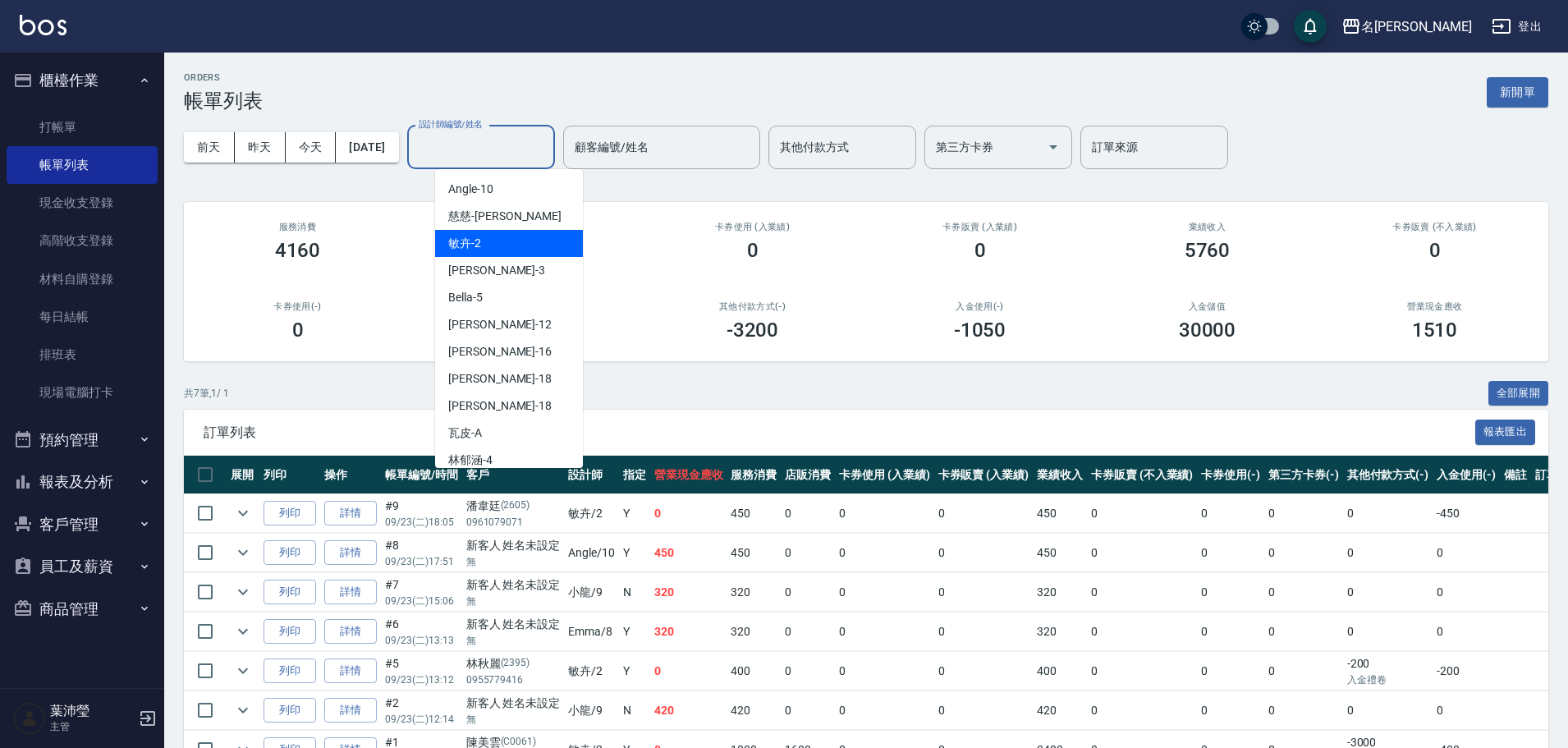
click at [532, 238] on div "敏卉 -2" at bounding box center [509, 244] width 148 height 27
type input "敏卉-2"
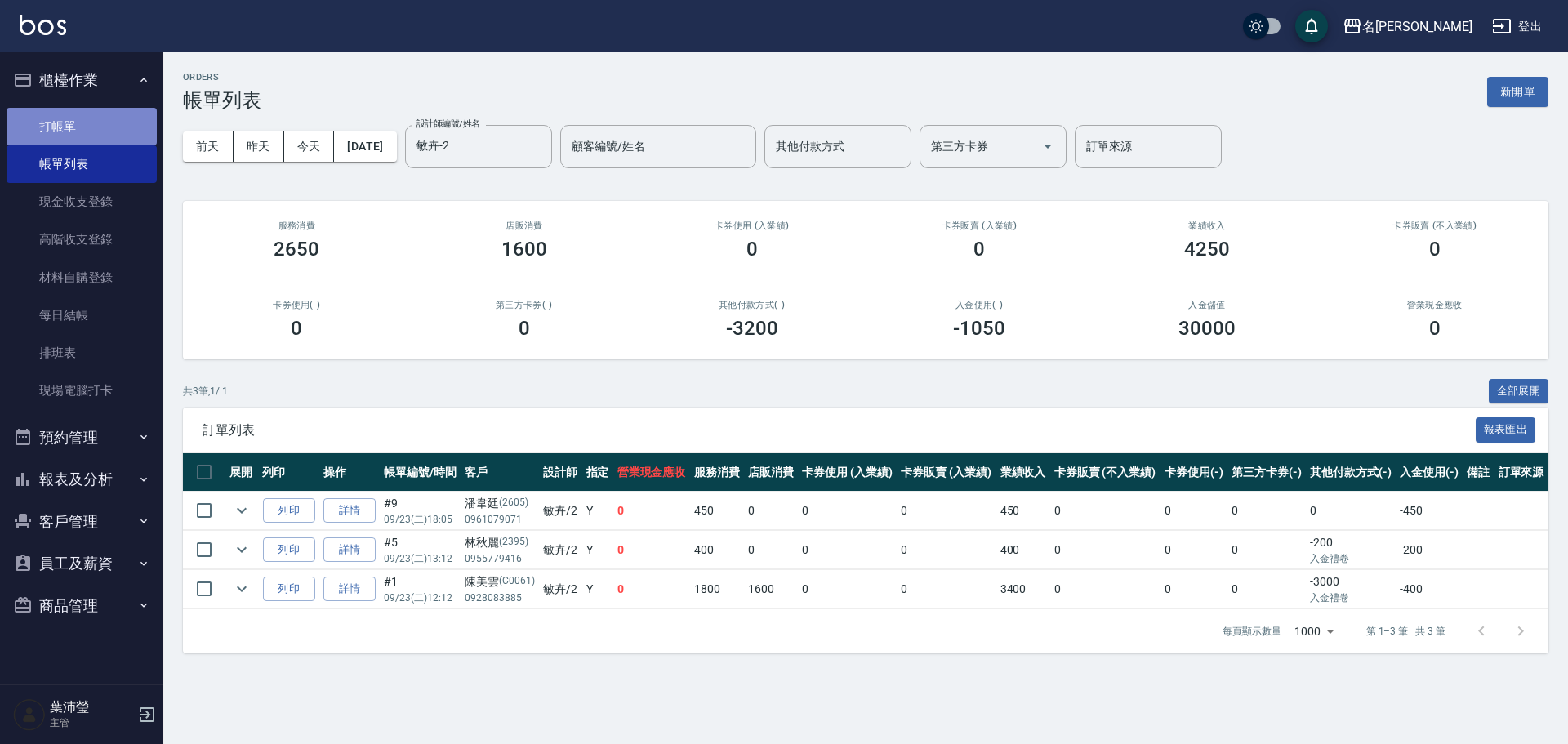
click at [82, 127] on link "打帳單" at bounding box center [82, 126] width 151 height 37
